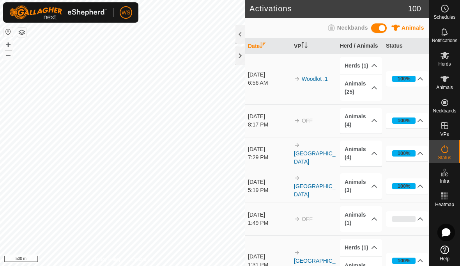
scroll to position [1, 0]
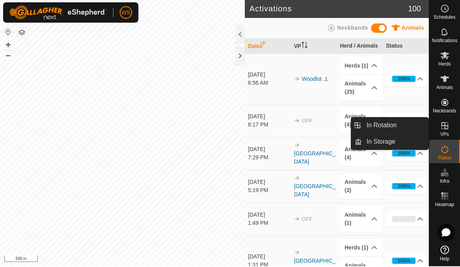
click at [392, 125] on span "In Rotation" at bounding box center [381, 125] width 30 height 9
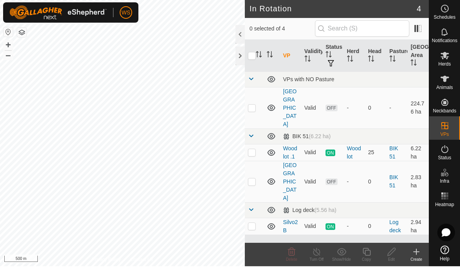
click at [251, 179] on p-checkbox at bounding box center [252, 182] width 8 height 6
click at [343, 253] on icon at bounding box center [342, 252] width 10 height 9
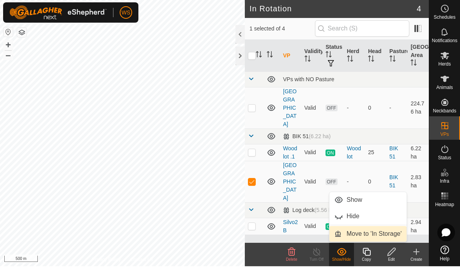
click at [395, 234] on span "Move to 'In Storage'" at bounding box center [374, 234] width 55 height 9
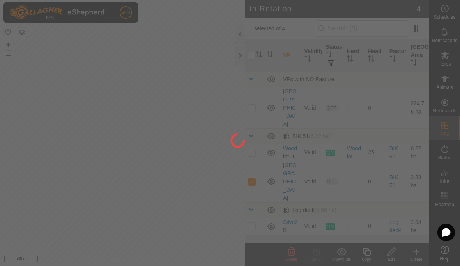
checkbox input "false"
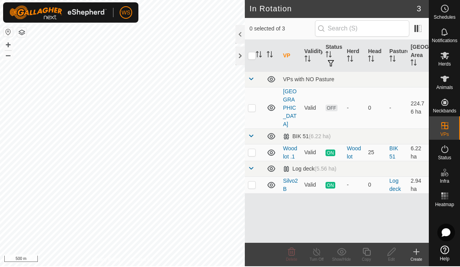
click at [250, 182] on p-checkbox at bounding box center [252, 185] width 8 height 6
checkbox input "true"
click at [341, 257] on div "Show/Hide" at bounding box center [341, 260] width 25 height 6
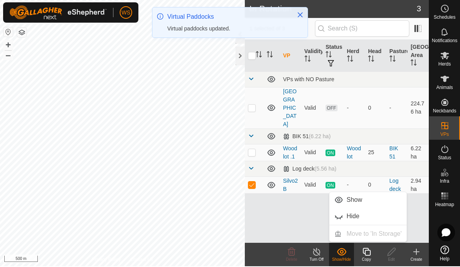
click at [319, 258] on div "Turn Off" at bounding box center [316, 260] width 25 height 6
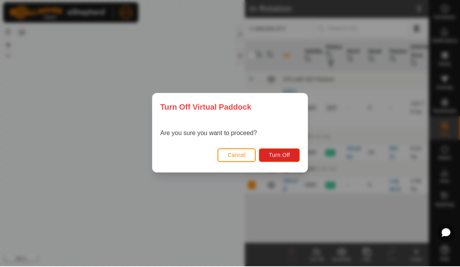
click at [295, 153] on button "Turn Off" at bounding box center [279, 156] width 41 height 14
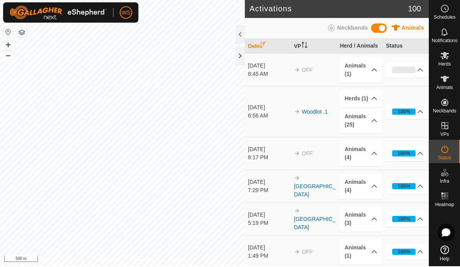
click at [371, 71] on p-accordion-header "Animals (1)" at bounding box center [361, 71] width 42 height 26
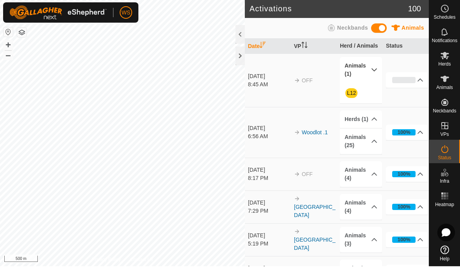
click at [374, 72] on icon at bounding box center [374, 70] width 6 height 6
